Goal: Task Accomplishment & Management: Use online tool/utility

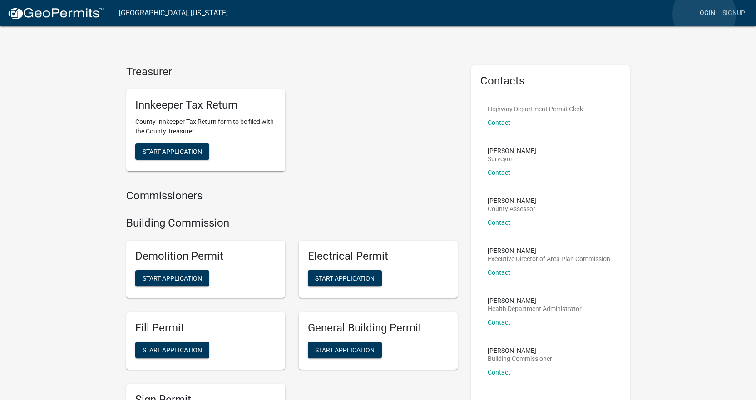
click at [704, 14] on link "Login" at bounding box center [706, 13] width 26 height 17
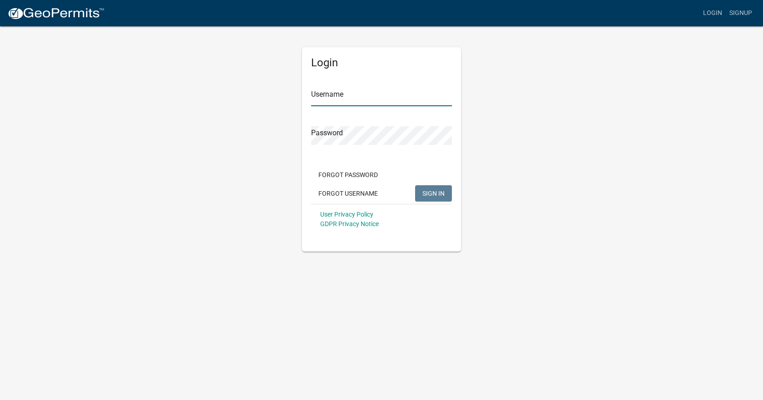
type input "kamador"
click at [381, 88] on input "kamador" at bounding box center [381, 97] width 141 height 19
click at [529, 128] on div "Login Username kamador Password Forgot Password Forgot Username SIGN IN User Pr…" at bounding box center [382, 138] width 518 height 226
click at [499, 144] on div "Login Username kamador Password Forgot Password Forgot Username SIGN IN User Pr…" at bounding box center [382, 138] width 518 height 226
click at [435, 195] on span "SIGN IN" at bounding box center [433, 192] width 22 height 7
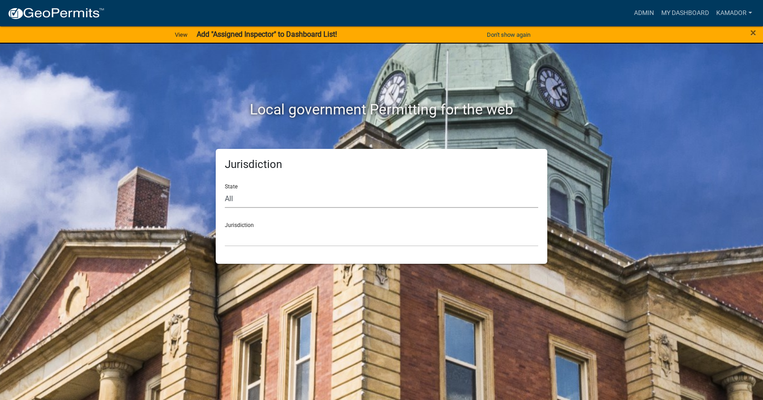
click at [310, 198] on select "All [US_STATE] [US_STATE] [US_STATE] [US_STATE] [US_STATE] [US_STATE] [US_STATE…" at bounding box center [381, 198] width 313 height 19
select select "[US_STATE]"
click at [225, 189] on select "All [US_STATE] [US_STATE] [US_STATE] [US_STATE] [US_STATE] [US_STATE] [US_STATE…" at bounding box center [381, 198] width 313 height 19
click at [279, 240] on select "City of [GEOGRAPHIC_DATA], [US_STATE] City of [GEOGRAPHIC_DATA], [US_STATE] Cit…" at bounding box center [381, 237] width 313 height 19
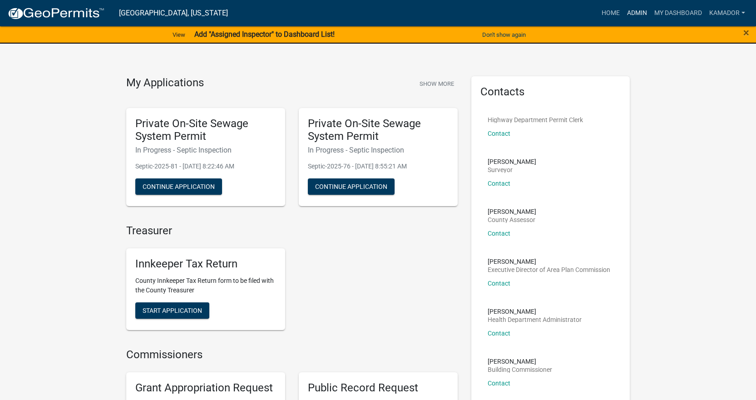
click at [634, 14] on link "Admin" at bounding box center [636, 13] width 27 height 17
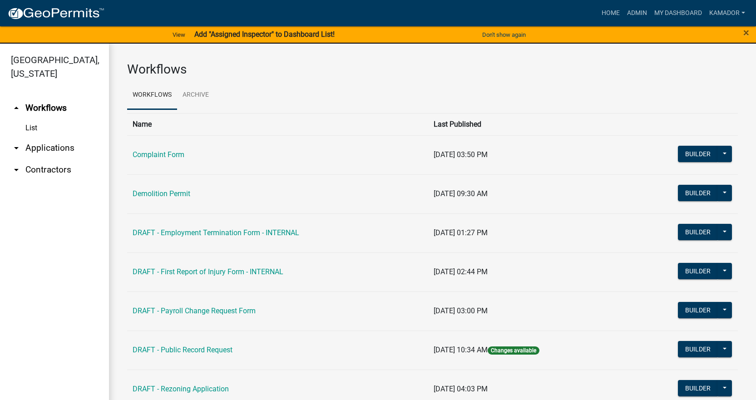
click at [43, 149] on link "arrow_drop_down Applications" at bounding box center [54, 148] width 109 height 22
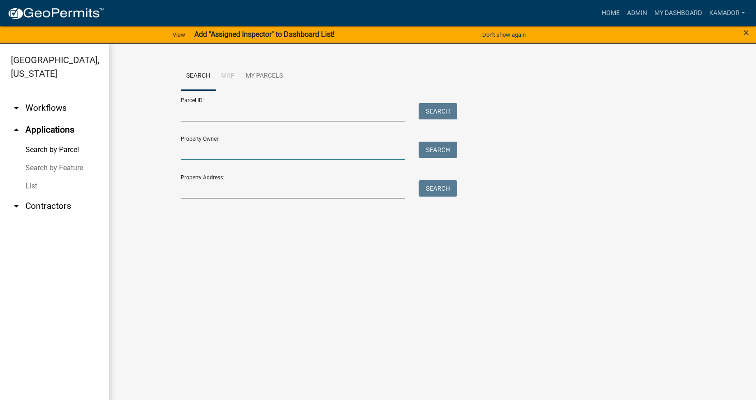
click at [229, 151] on input "Property Owner:" at bounding box center [293, 151] width 225 height 19
type input "2922"
drag, startPoint x: 227, startPoint y: 149, endPoint x: 135, endPoint y: 146, distance: 92.2
click at [135, 146] on wm-workflow-application-search-view "Search Map My Parcels Parcel ID: Search Property Owner: 2922 Search Property Ad…" at bounding box center [432, 149] width 611 height 174
click at [194, 188] on input "Property Address:" at bounding box center [293, 189] width 225 height 19
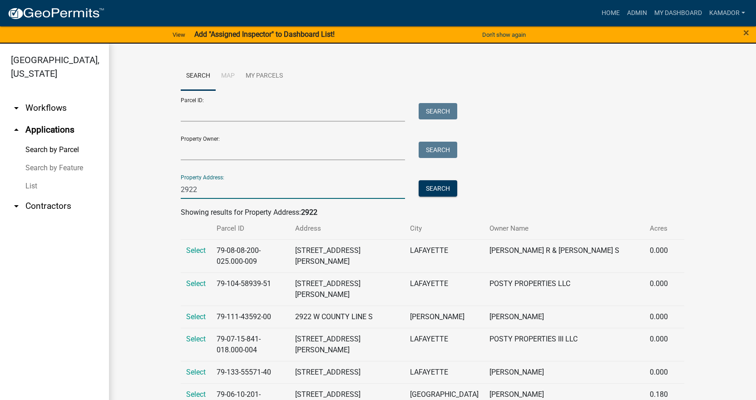
click at [224, 188] on input "2922" at bounding box center [293, 189] width 225 height 19
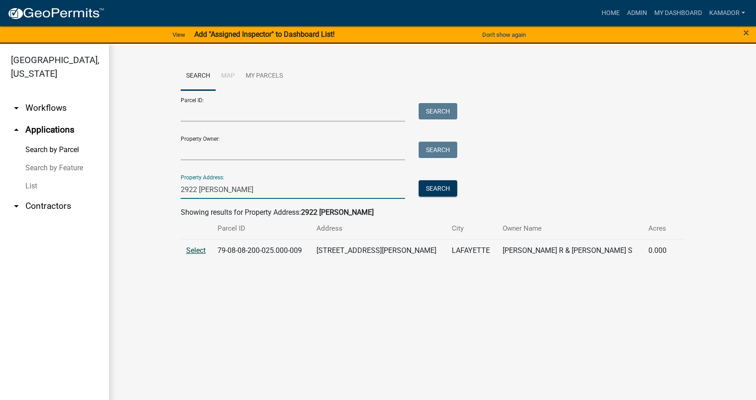
type input "2922 [PERSON_NAME]"
click at [203, 249] on span "Select" at bounding box center [196, 250] width 20 height 9
